Goal: Entertainment & Leisure: Consume media (video, audio)

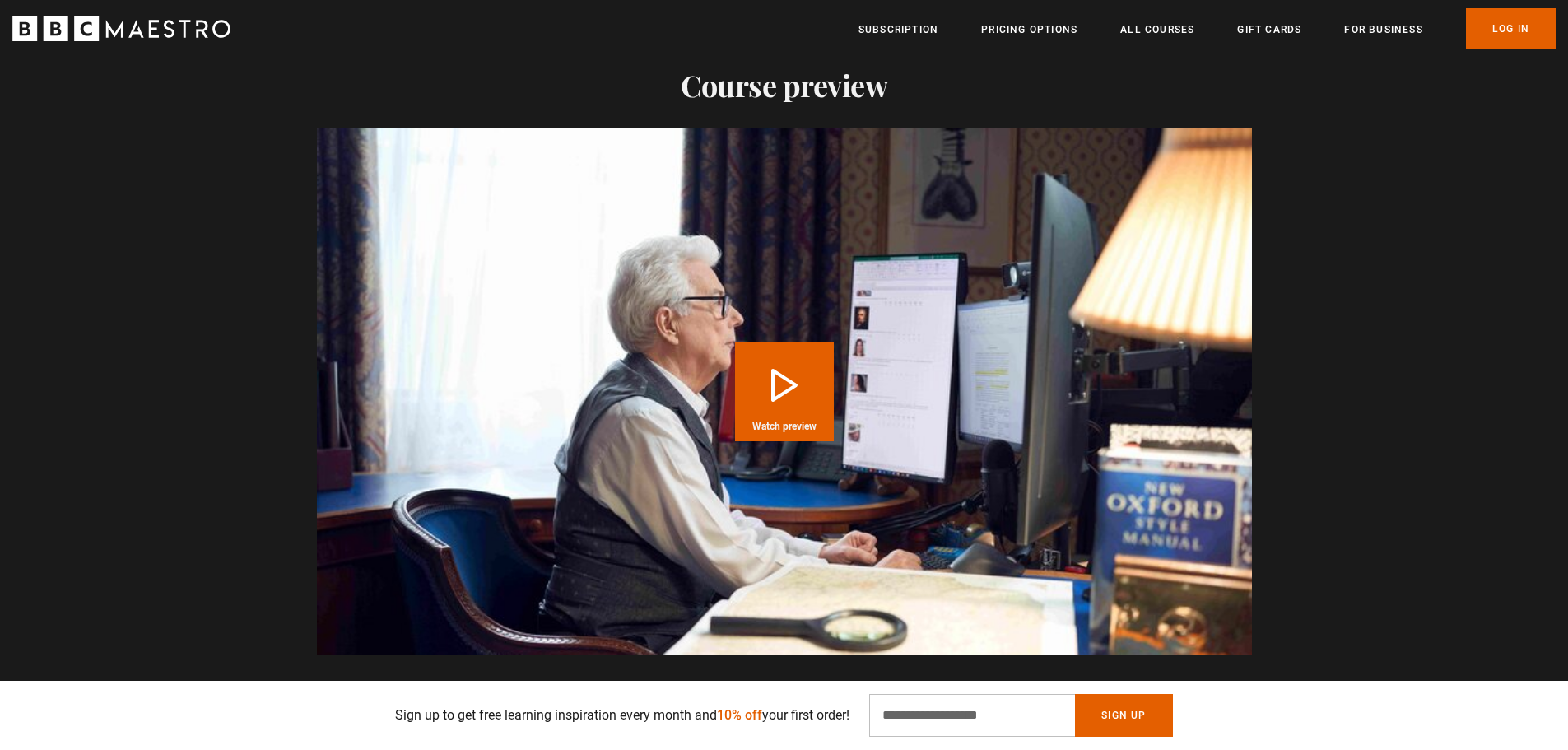
scroll to position [0, 2803]
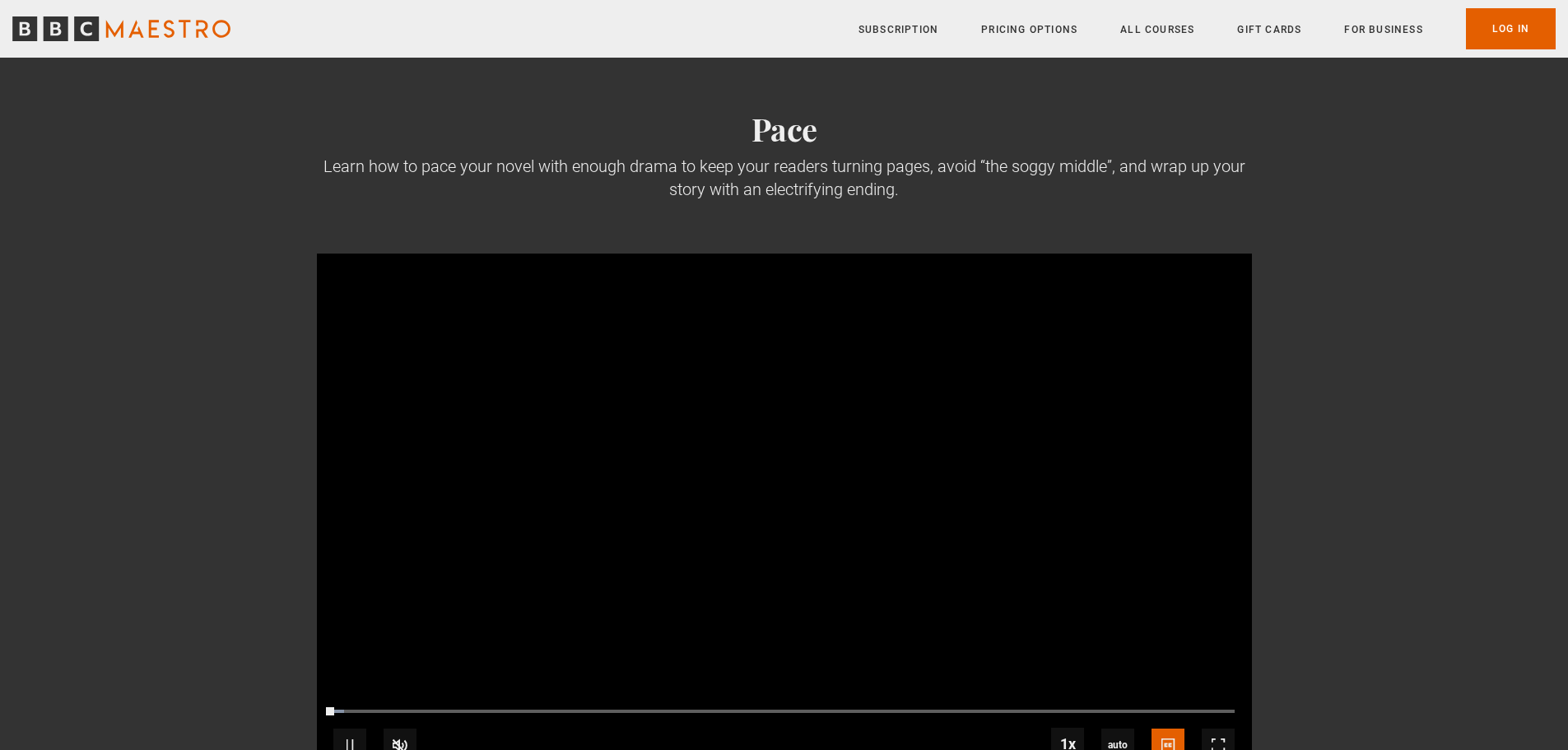
scroll to position [82, 0]
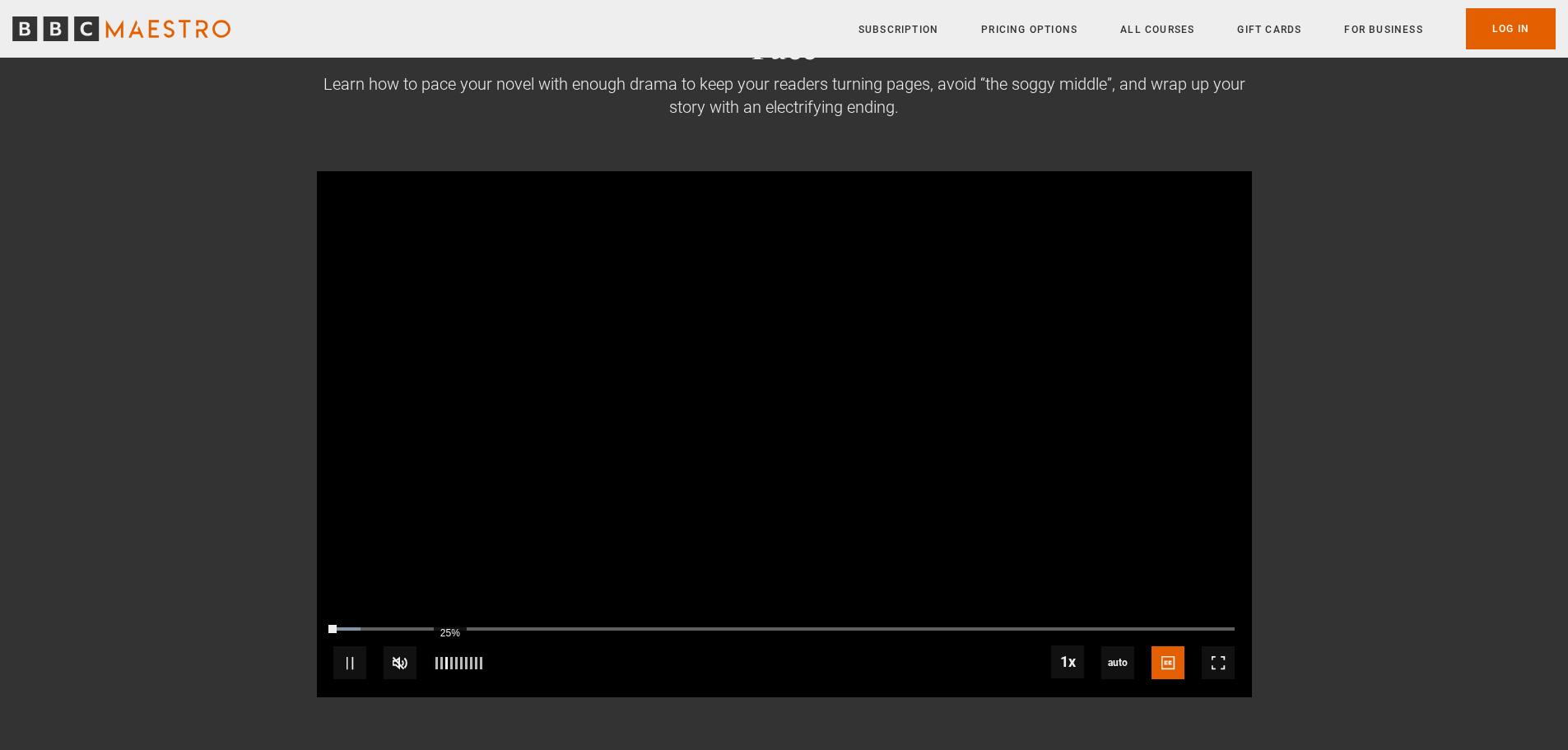
click at [449, 660] on div "25%" at bounding box center [449, 663] width 1 height 13
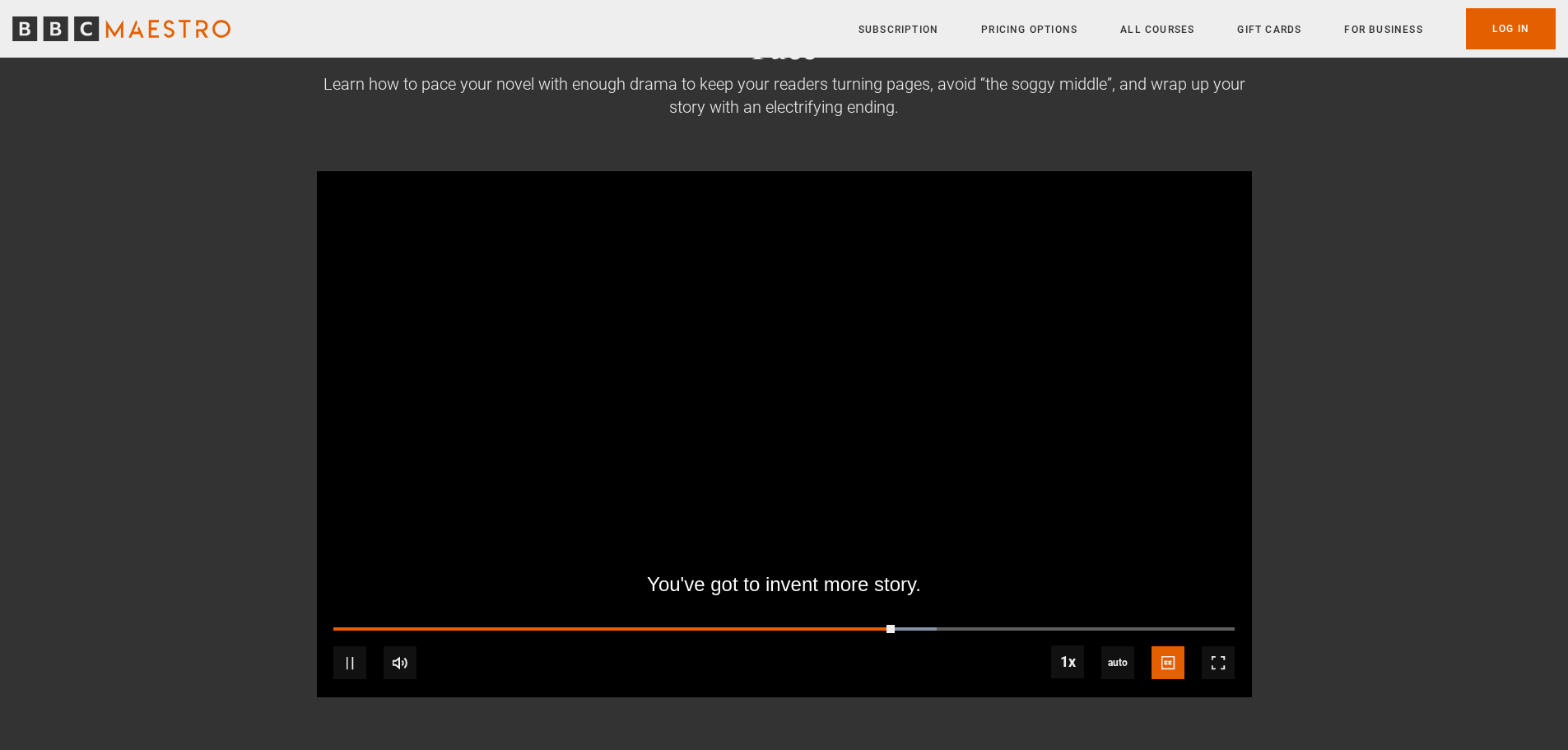
click at [990, 625] on div "10s Skip Back 10 seconds Pause 10s Skip Forward 10 seconds Loaded : 66.99% 15:5…" at bounding box center [784, 651] width 935 height 91
click at [996, 626] on div "10s Skip Back 10 seconds Pause 10s Skip Forward 10 seconds Loaded : 66.99% 15:5…" at bounding box center [784, 651] width 935 height 91
drag, startPoint x: 889, startPoint y: 622, endPoint x: 992, endPoint y: 625, distance: 103.0
click at [992, 625] on div "10s Skip Back 10 seconds Pause 10s Skip Forward 10 seconds Loaded : 67.37% 13:4…" at bounding box center [784, 651] width 935 height 91
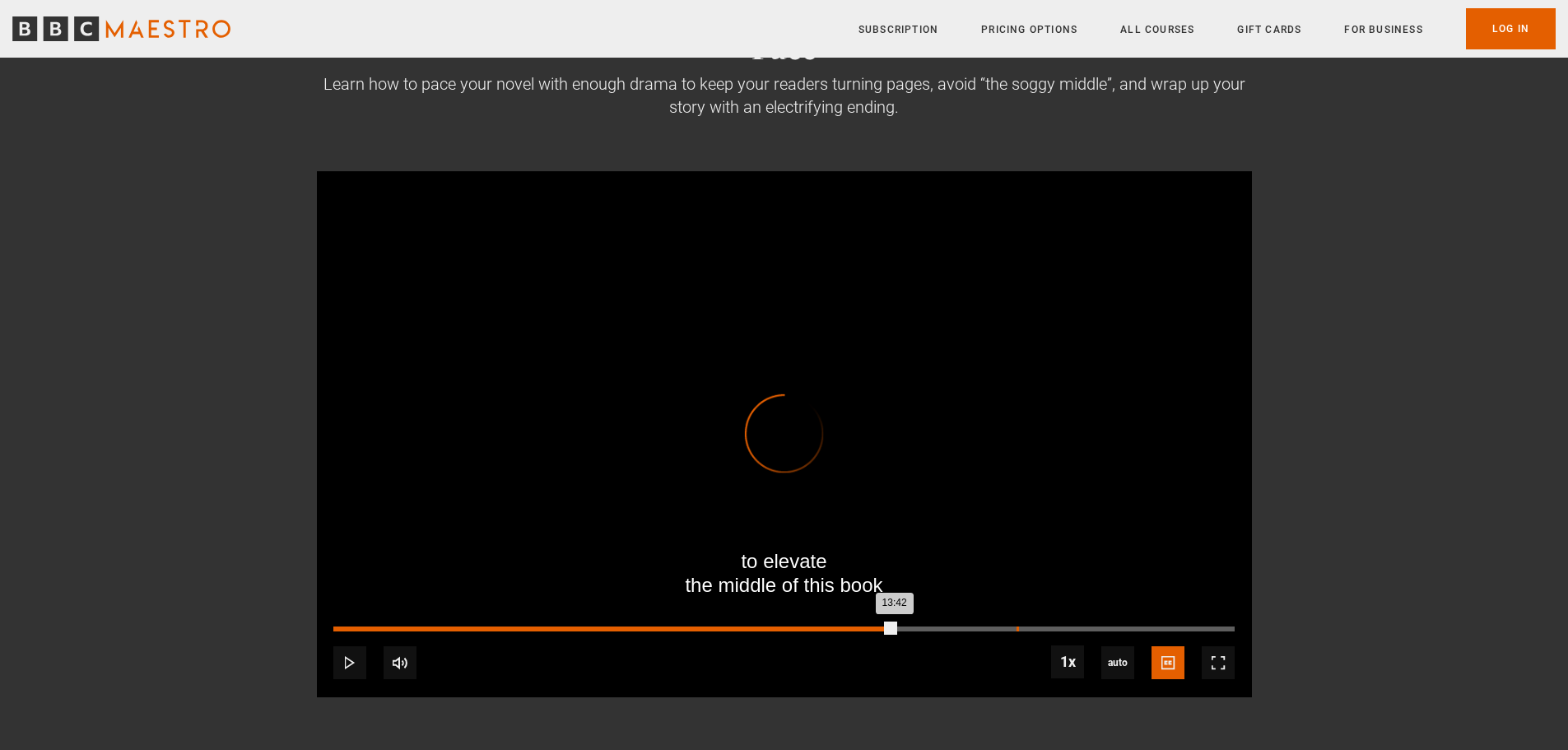
drag, startPoint x: 894, startPoint y: 627, endPoint x: 1017, endPoint y: 629, distance: 123.0
click at [1017, 629] on div "Loaded : 0.00% 16:42 13:42" at bounding box center [784, 629] width 900 height 5
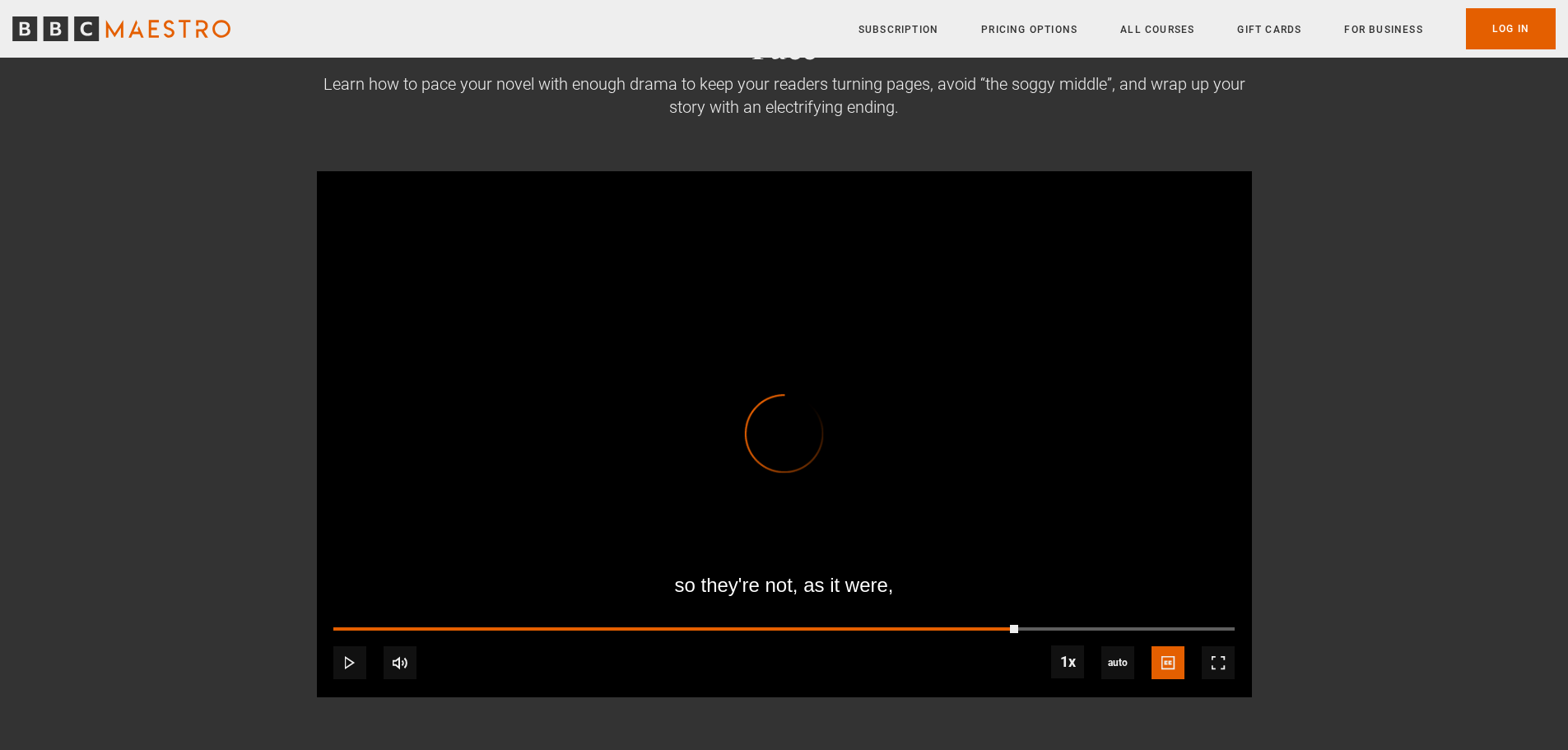
drag, startPoint x: 1017, startPoint y: 629, endPoint x: 1103, endPoint y: 624, distance: 86.1
click at [1103, 624] on div "10s Skip Back 10 seconds Play 10s Skip Forward 10 seconds Loaded : 0.00% 17:34 …" at bounding box center [784, 651] width 935 height 91
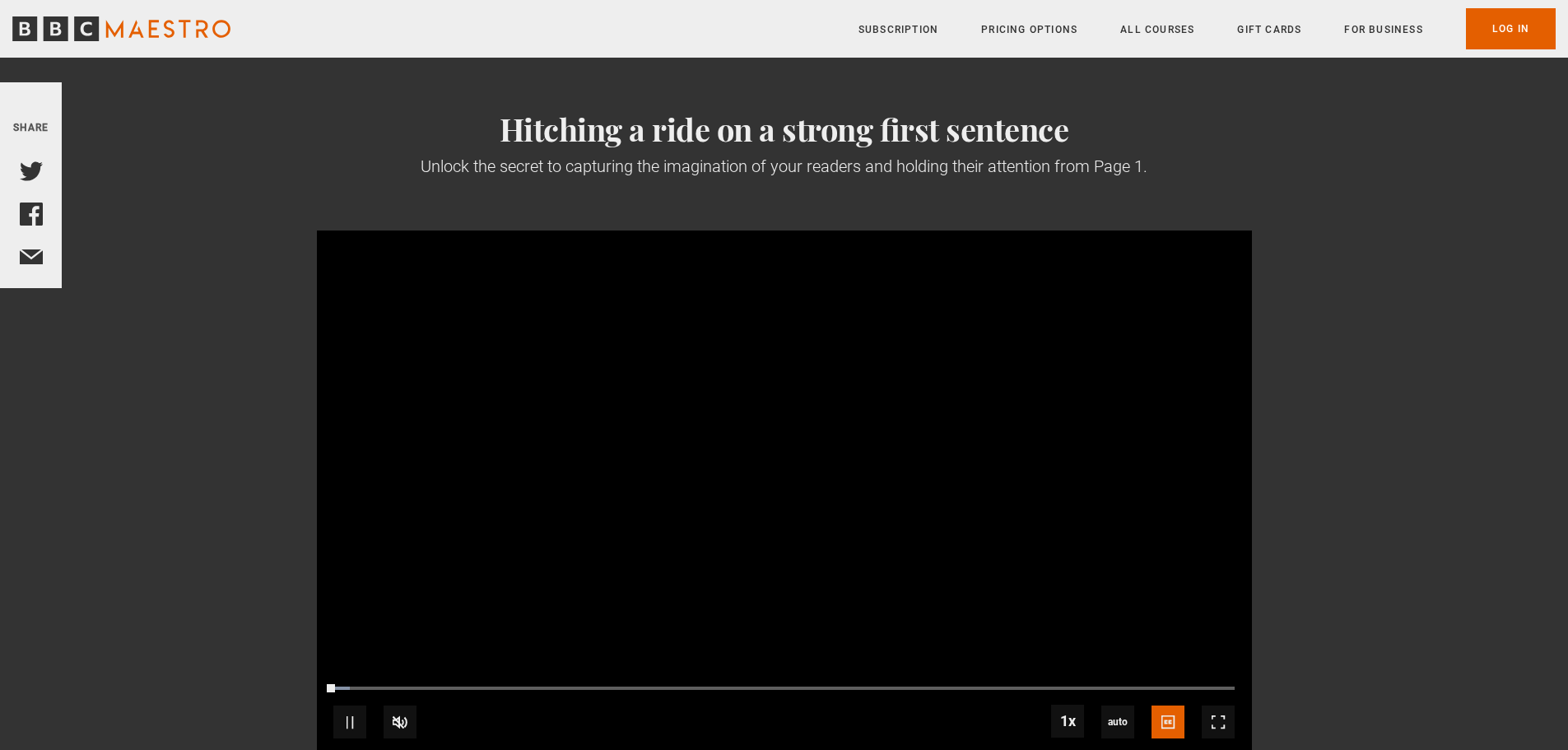
scroll to position [82, 0]
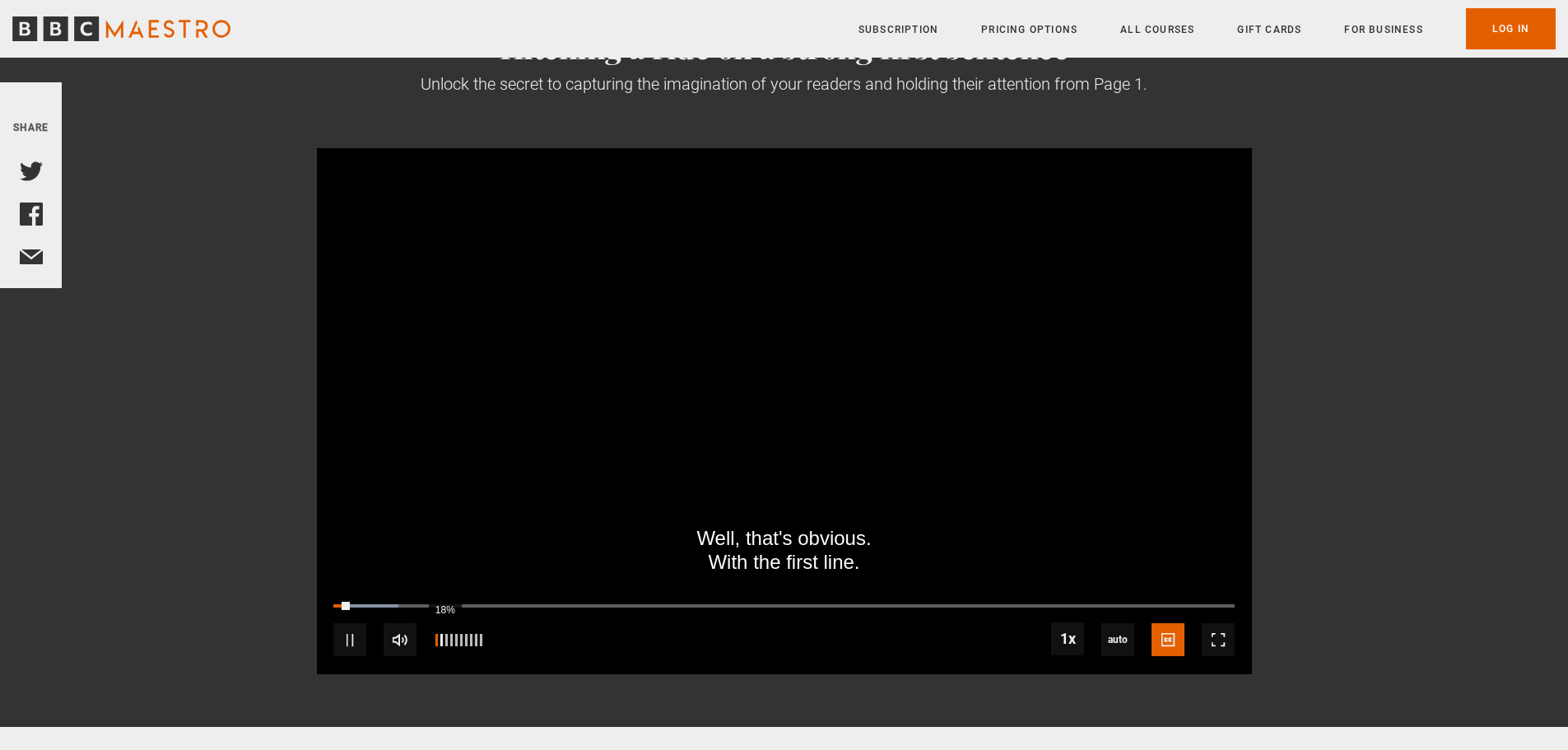
click at [437, 636] on div "18%" at bounding box center [457, 639] width 49 height 13
click at [457, 637] on div "38%" at bounding box center [457, 639] width 1 height 13
click at [447, 638] on div "21%" at bounding box center [447, 639] width 1 height 13
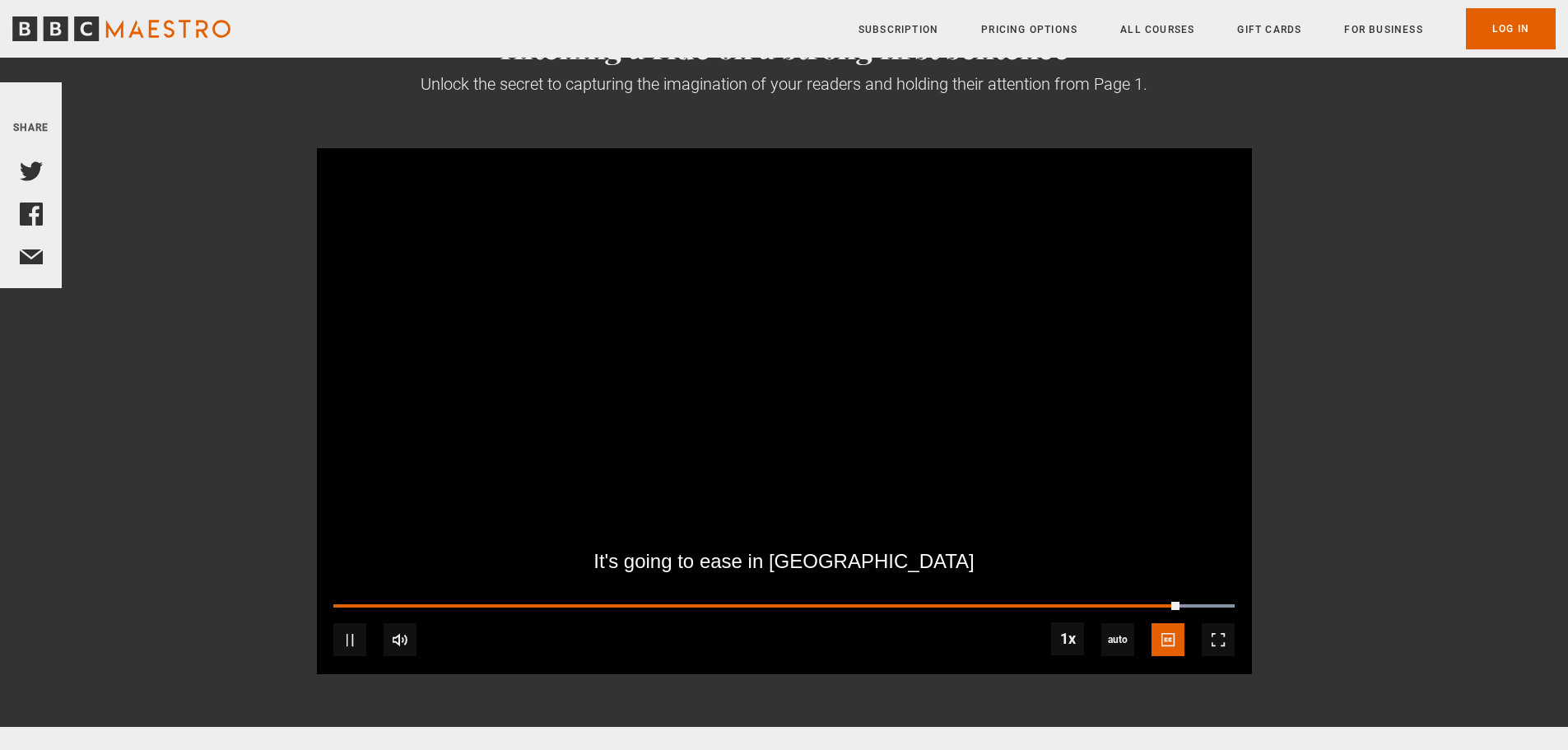
click at [736, 540] on video "Video Player" at bounding box center [784, 410] width 935 height 526
click at [341, 630] on span "Video Player" at bounding box center [350, 639] width 33 height 33
